Goal: Find specific page/section: Find specific page/section

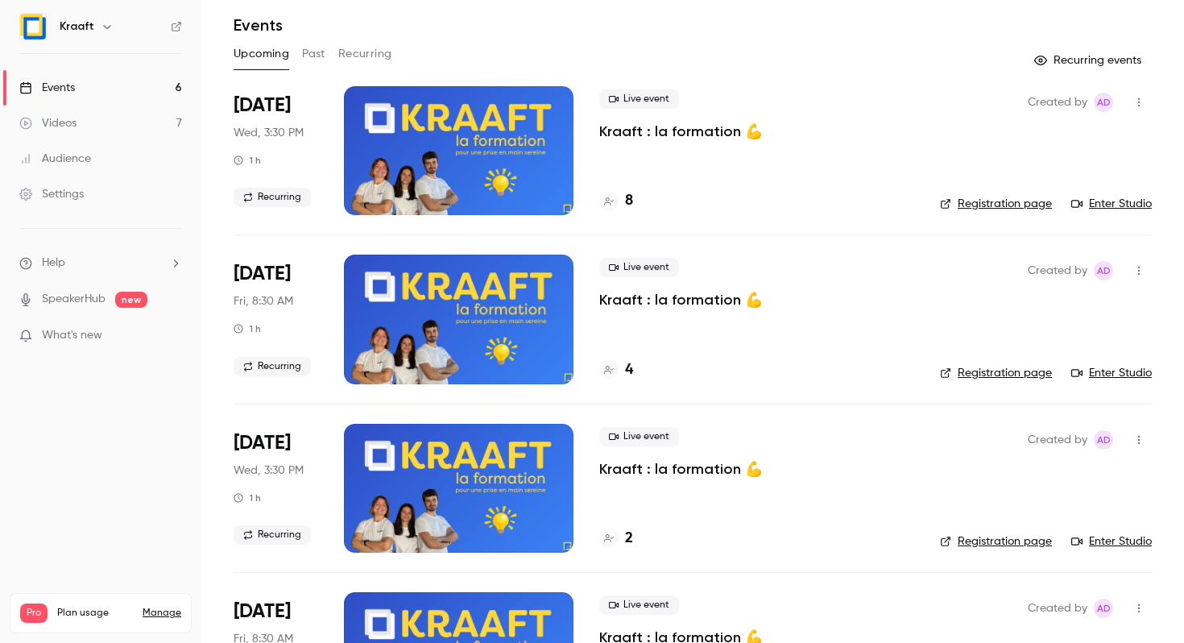
scroll to position [55, 0]
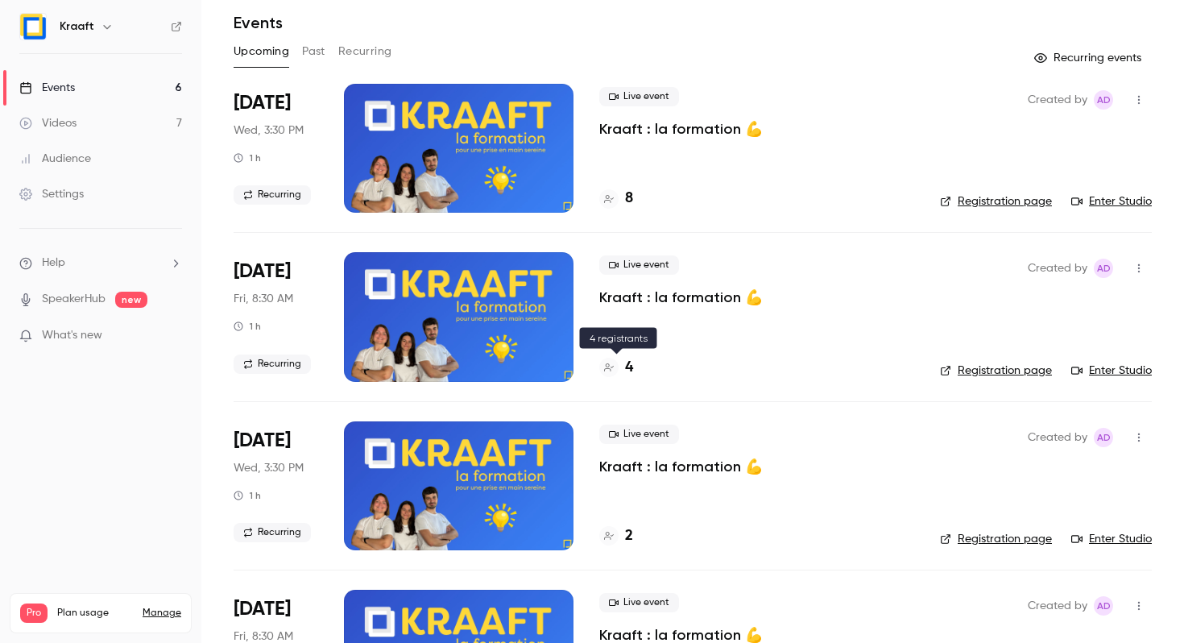
click at [626, 367] on h4 "4" at bounding box center [629, 368] width 8 height 22
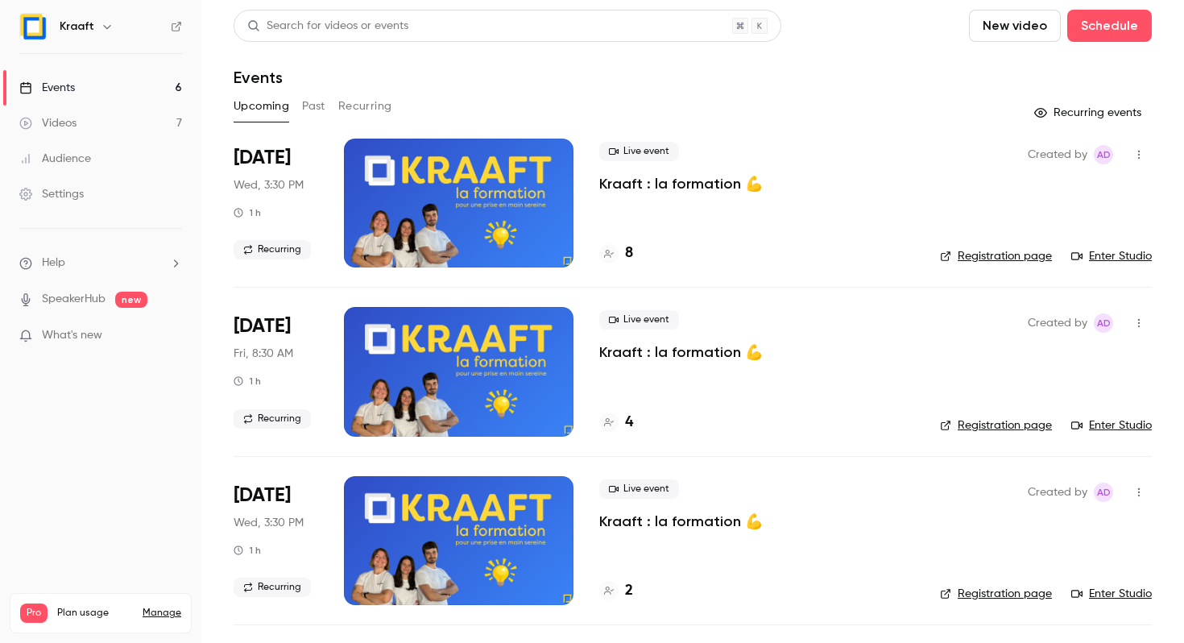
click at [998, 247] on div "Created by Ad Registration page Enter Studio" at bounding box center [1046, 203] width 212 height 129
click at [986, 253] on link "Registration page" at bounding box center [996, 256] width 112 height 16
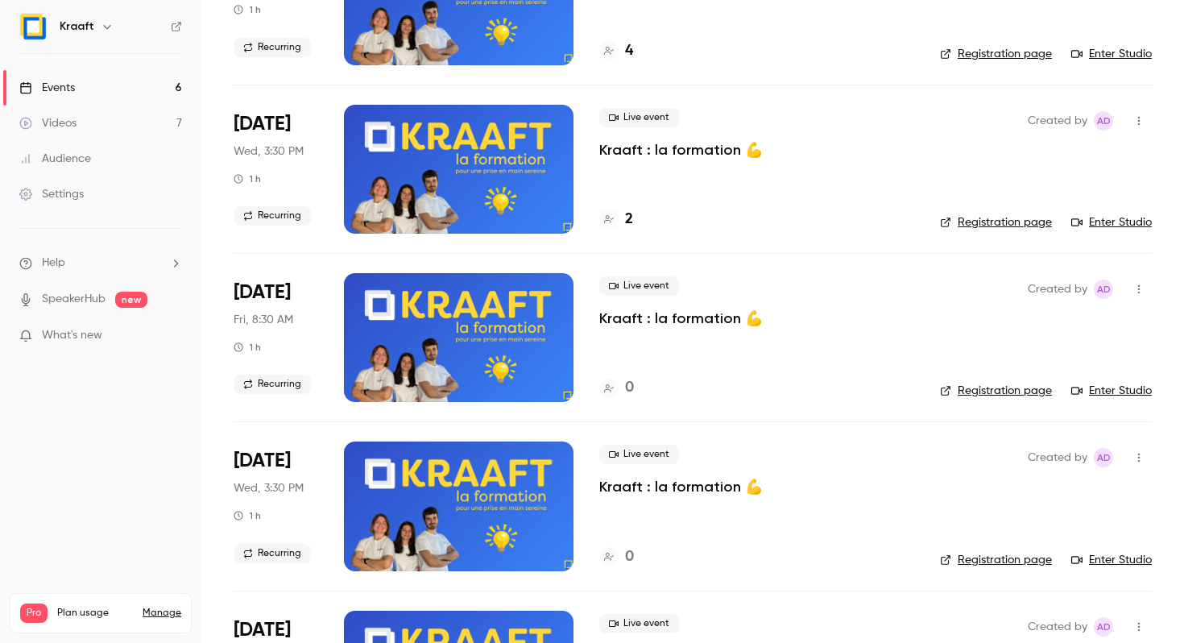
scroll to position [400, 0]
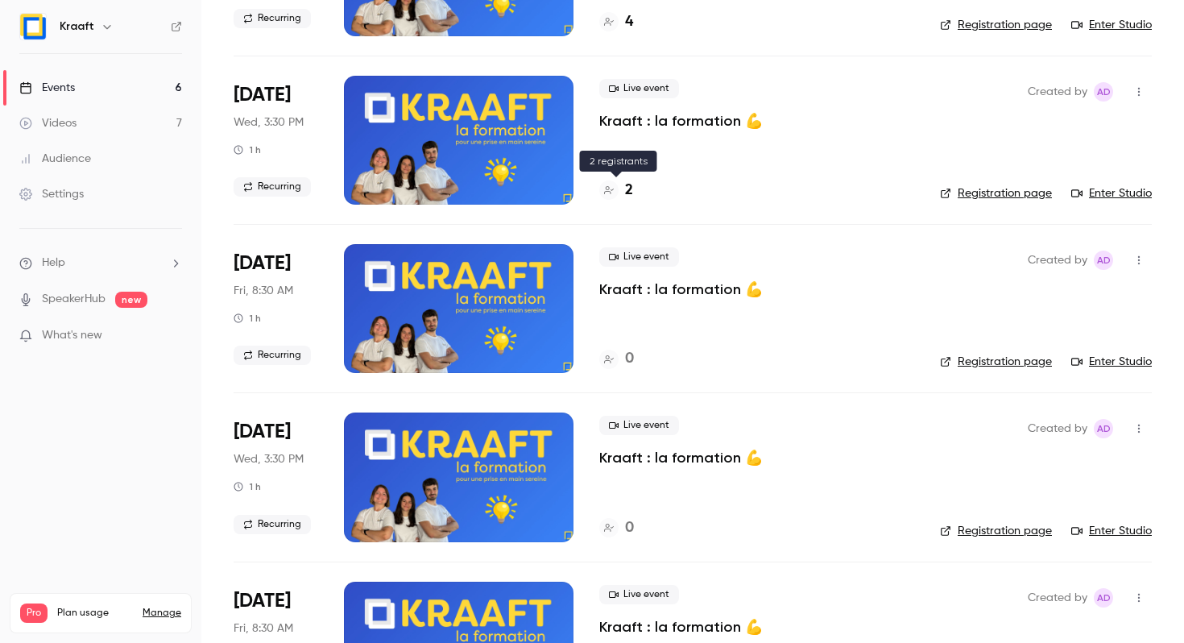
click at [620, 180] on div "2" at bounding box center [616, 191] width 34 height 22
